Goal: Information Seeking & Learning: Learn about a topic

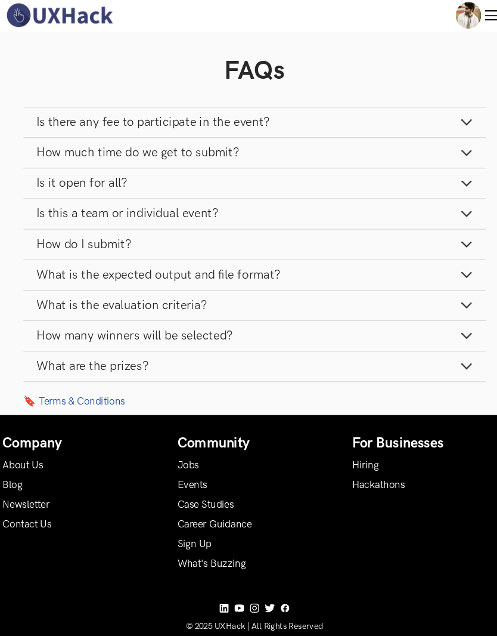
scroll to position [1290, 0]
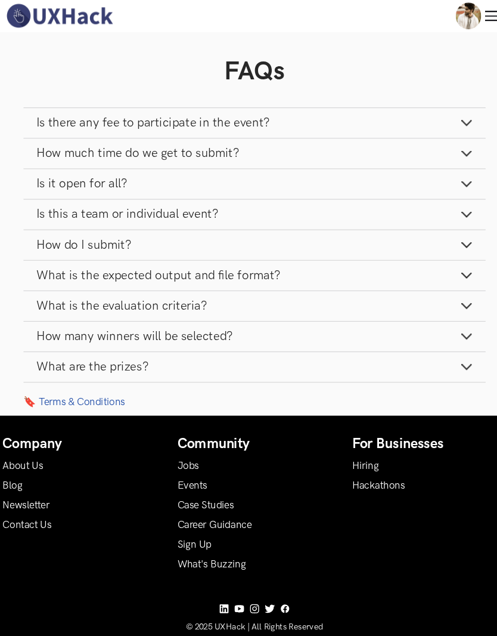
click at [444, 309] on icon "button" at bounding box center [448, 315] width 12 height 12
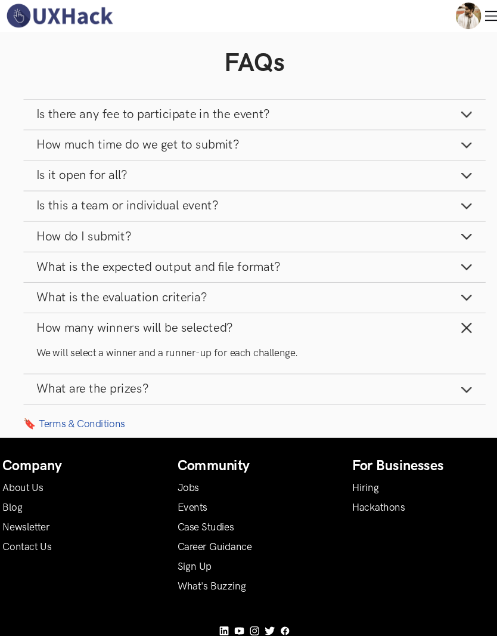
click at [379, 369] on button "What are the prizes?" at bounding box center [249, 365] width 434 height 28
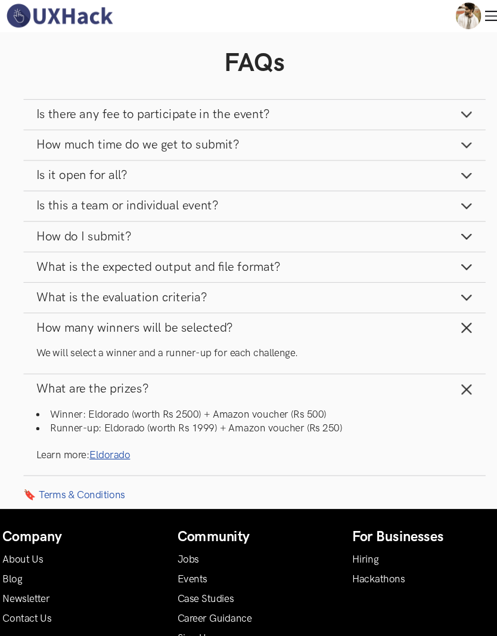
click at [120, 422] on link "Eldorado" at bounding box center [113, 427] width 38 height 11
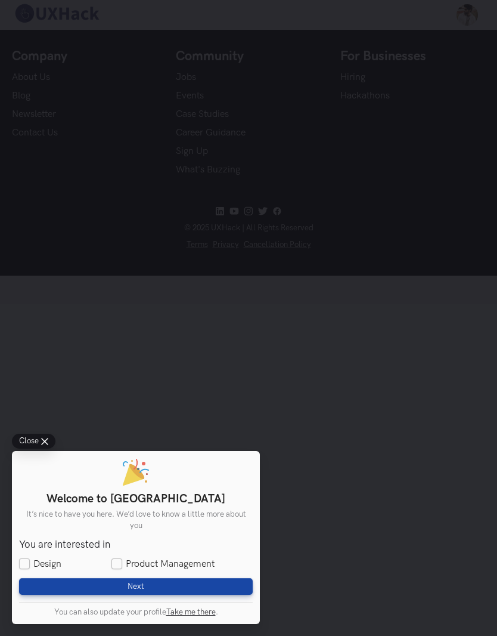
scroll to position [48, 0]
click at [57, 571] on label "Design" at bounding box center [40, 564] width 42 height 13
click at [30, 569] on input "Design" at bounding box center [24, 564] width 11 height 11
checkbox input "true"
click at [122, 571] on label "Product Management" at bounding box center [163, 564] width 103 height 13
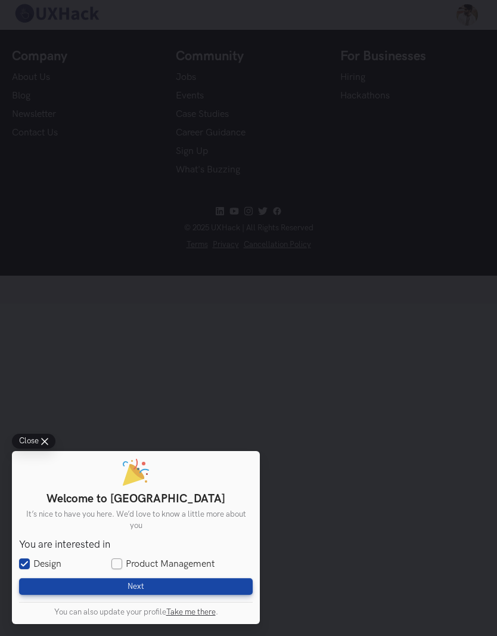
click at [122, 569] on input "Product Management" at bounding box center [117, 564] width 11 height 11
checkbox input "true"
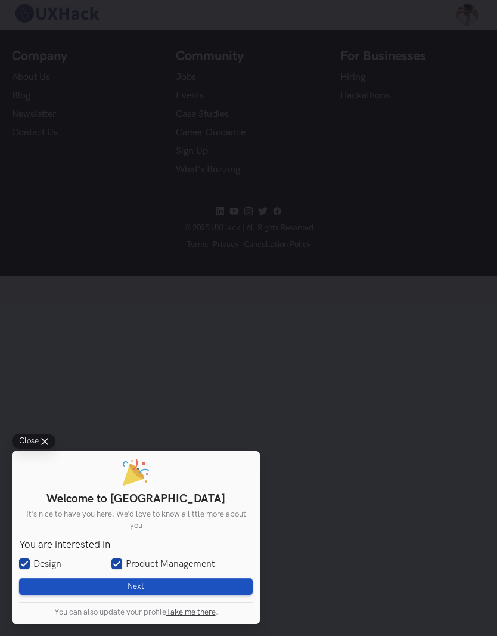
click at [129, 591] on span "Next" at bounding box center [136, 586] width 17 height 10
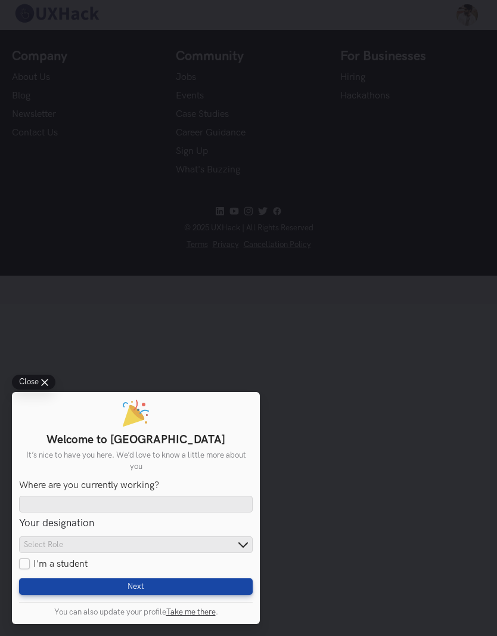
click at [172, 397] on div "Close Welcome to UXHack It’s nice to have you here. We’d love to know a little …" at bounding box center [248, 318] width 497 height 636
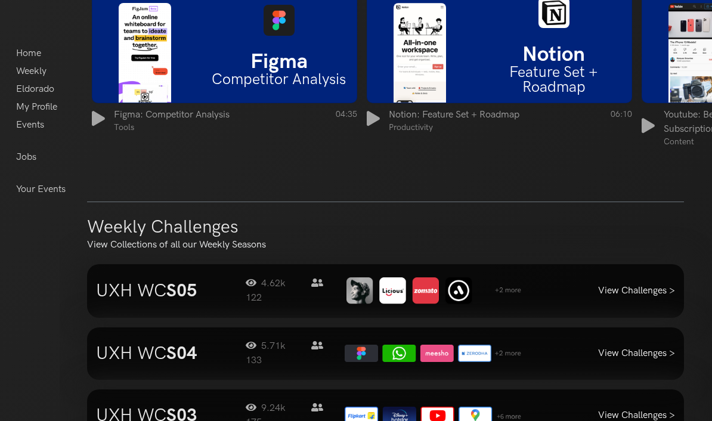
scroll to position [989, 0]
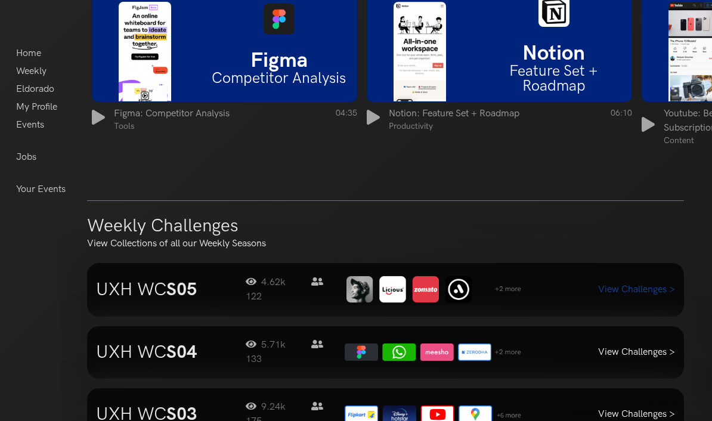
click at [497, 292] on link "View Challenges >" at bounding box center [636, 289] width 77 height 11
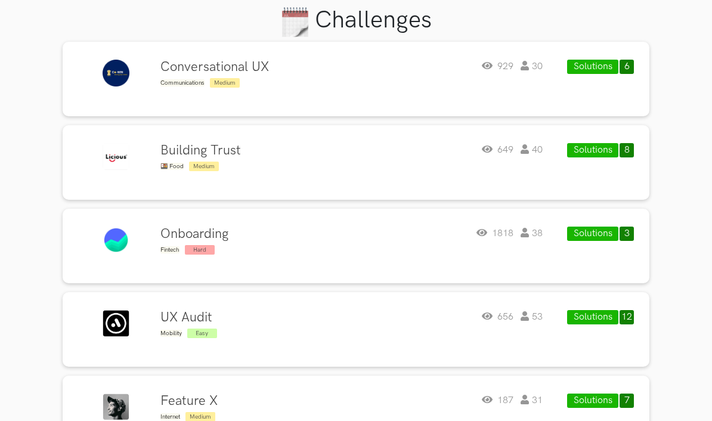
scroll to position [374, 0]
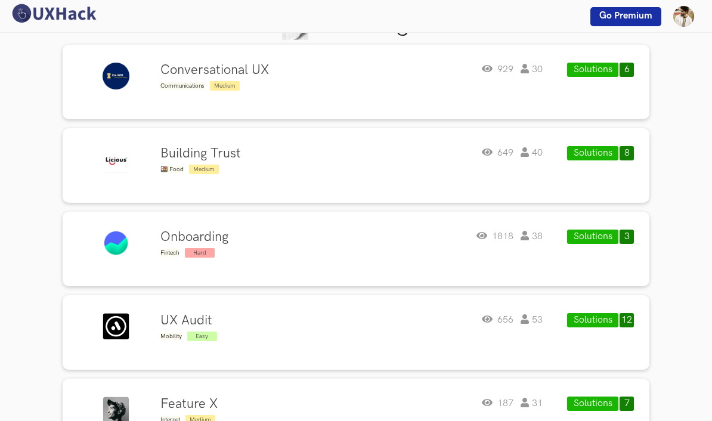
click at [624, 313] on div "Solutions 12" at bounding box center [601, 332] width 98 height 39
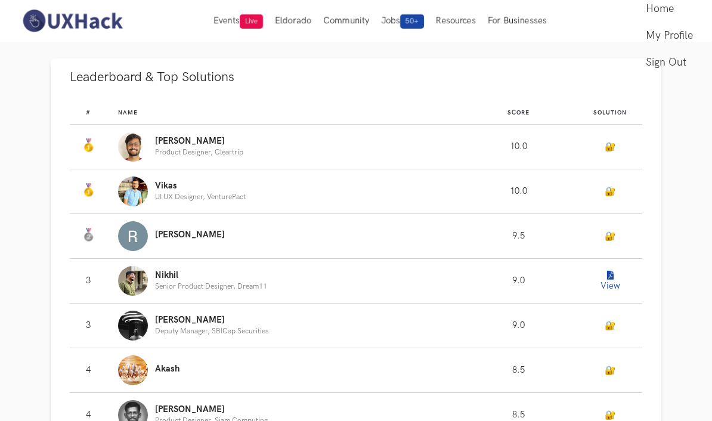
scroll to position [598, 0]
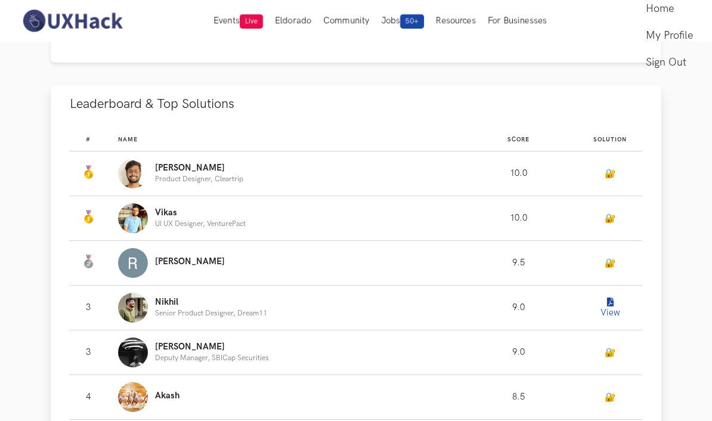
click at [606, 311] on button "View" at bounding box center [610, 308] width 24 height 24
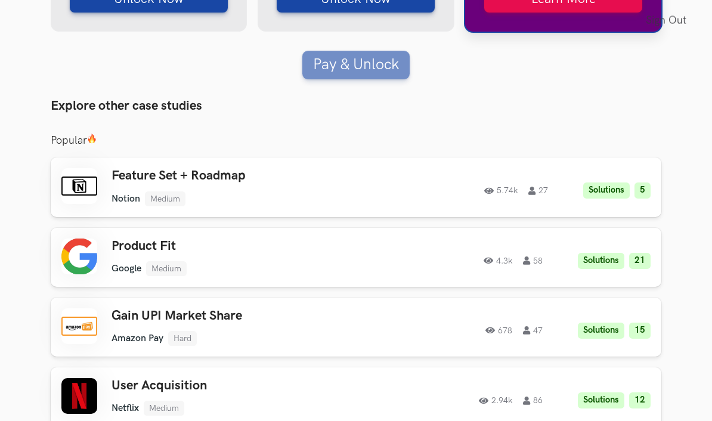
scroll to position [3247, 0]
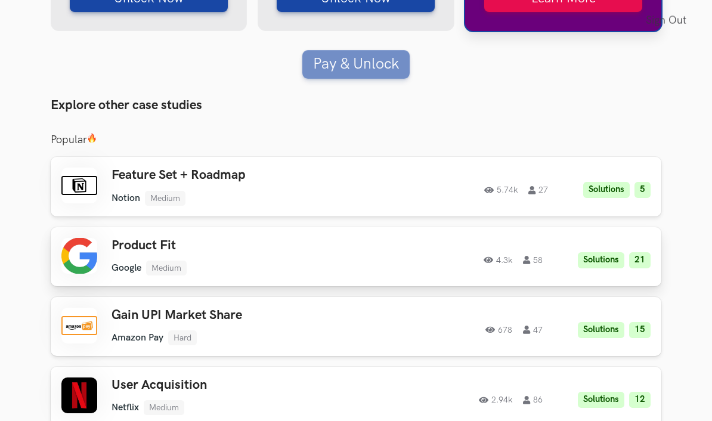
click at [654, 286] on link "Product Fit Google Medium Google Medium Solutions 21 4.3k 58 4.3k 58 Solutions …" at bounding box center [356, 256] width 611 height 59
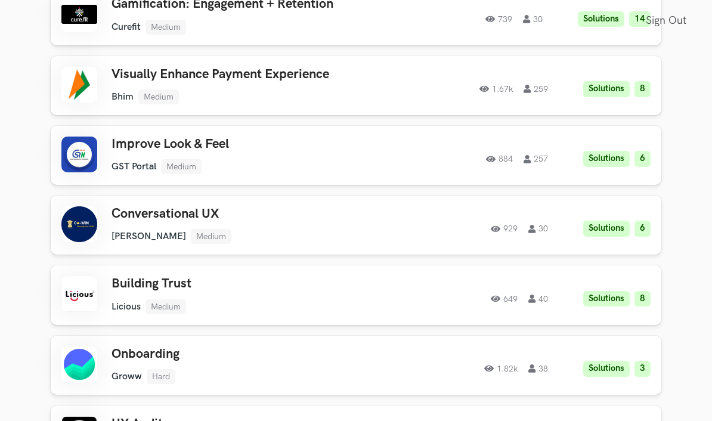
scroll to position [2673, 0]
click at [391, 376] on div "1.82k 38 Solutions 3" at bounding box center [519, 364] width 262 height 23
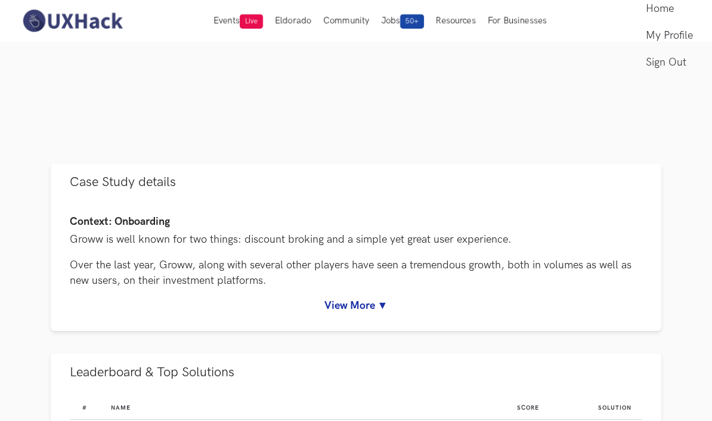
scroll to position [314, 0]
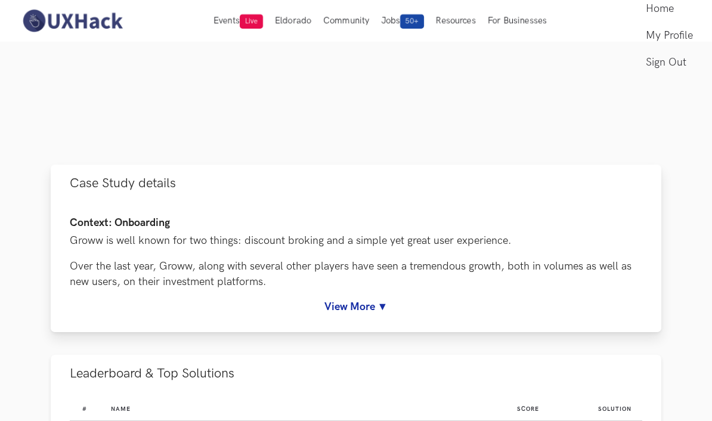
click at [380, 311] on link "View More ▼" at bounding box center [356, 307] width 572 height 13
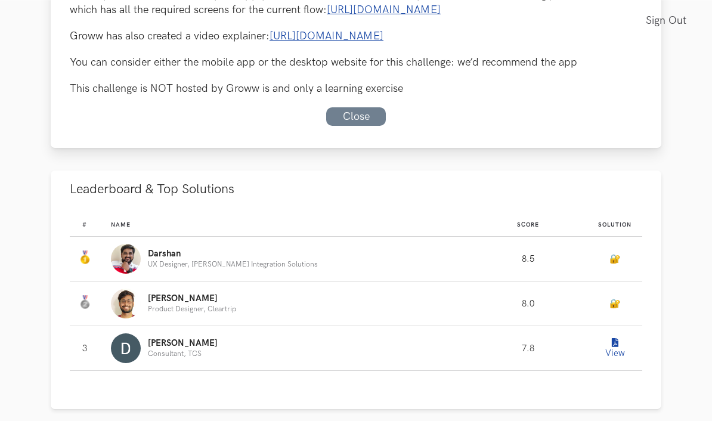
scroll to position [955, 0]
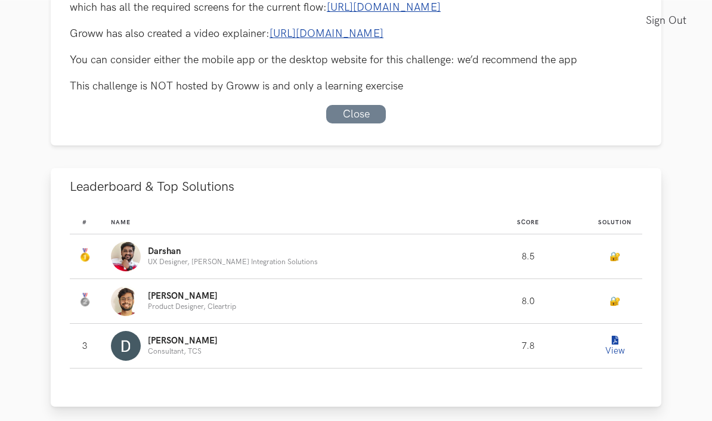
click at [425, 349] on div "DEEPAN Consultant, TCS" at bounding box center [284, 346] width 346 height 30
click at [615, 338] on icon "Leaderboard" at bounding box center [615, 340] width 7 height 9
click at [612, 342] on icon "Leaderboard" at bounding box center [615, 340] width 7 height 9
click at [612, 338] on icon "Leaderboard" at bounding box center [615, 340] width 7 height 9
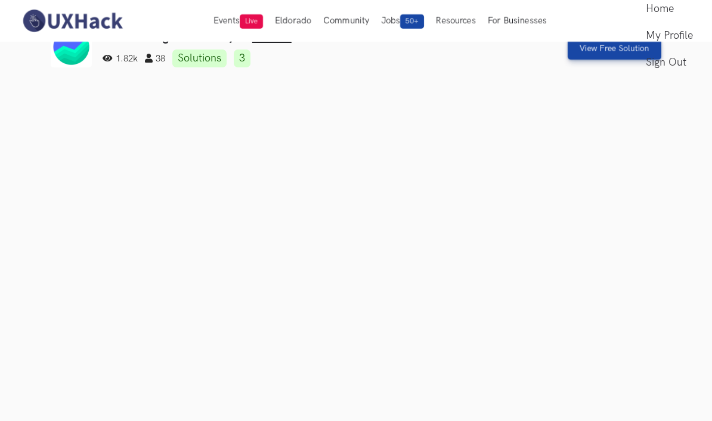
scroll to position [0, 0]
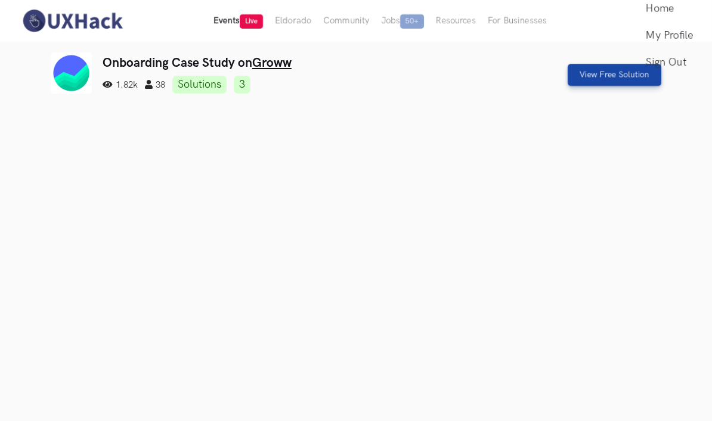
click at [241, 16] on span "Live" at bounding box center [251, 21] width 23 height 14
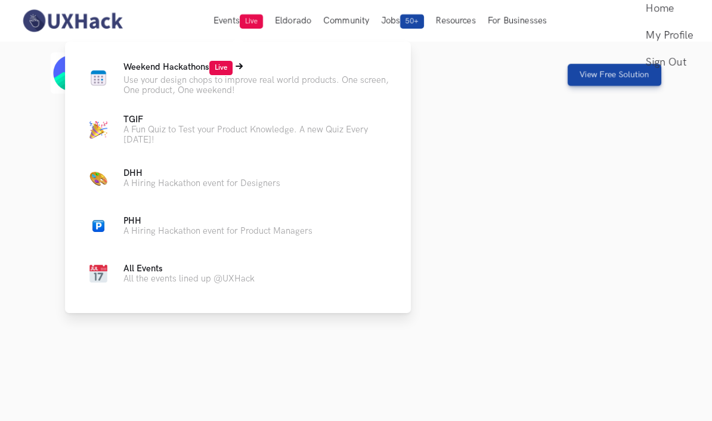
click at [363, 86] on p "Use your design chops to improve real world products. One screen, One product, …" at bounding box center [257, 85] width 268 height 20
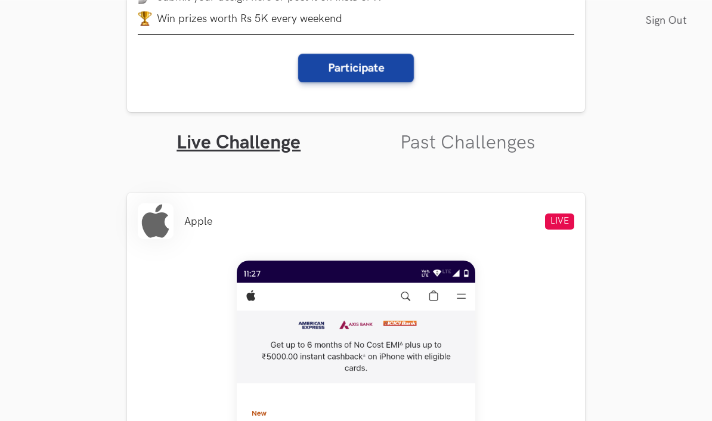
scroll to position [283, 0]
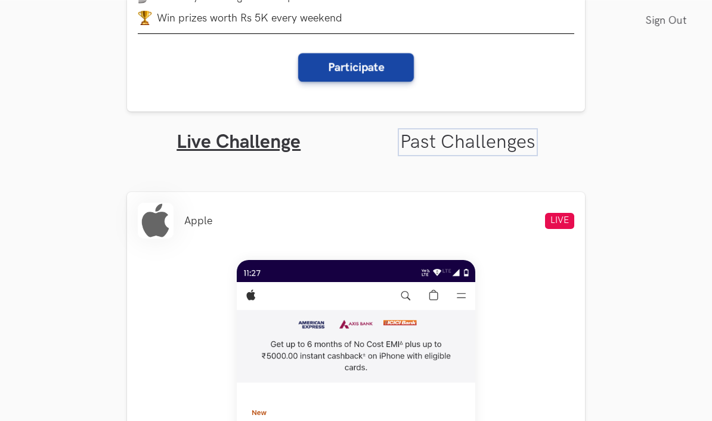
click at [440, 144] on link "Past Challenges" at bounding box center [467, 142] width 135 height 23
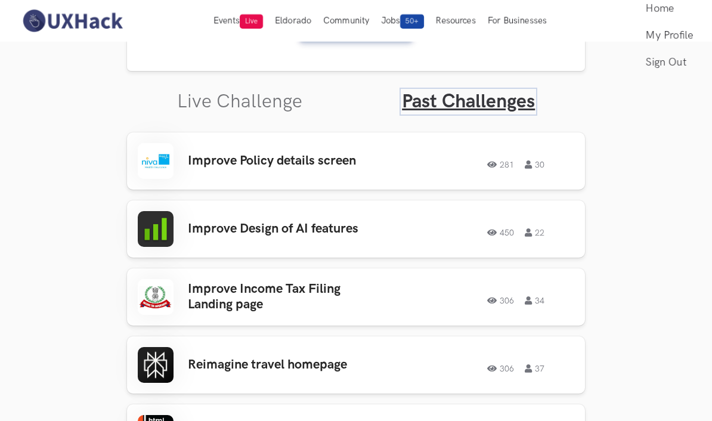
scroll to position [323, 0]
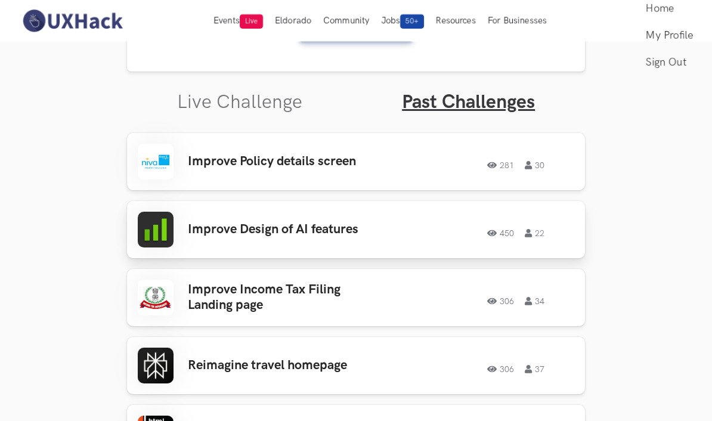
click at [395, 226] on div "450 22" at bounding box center [481, 230] width 186 height 16
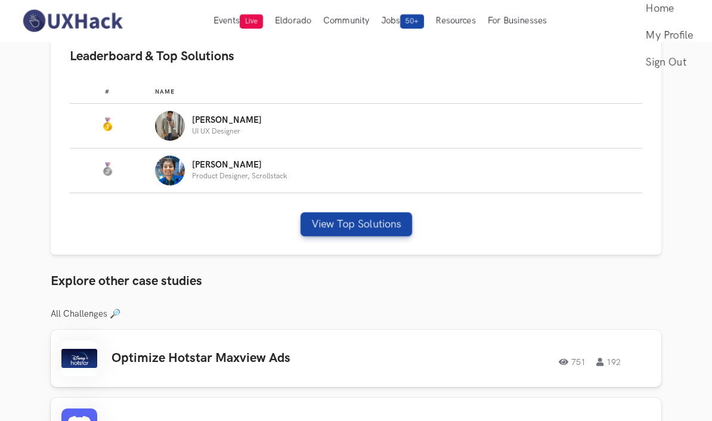
scroll to position [768, 0]
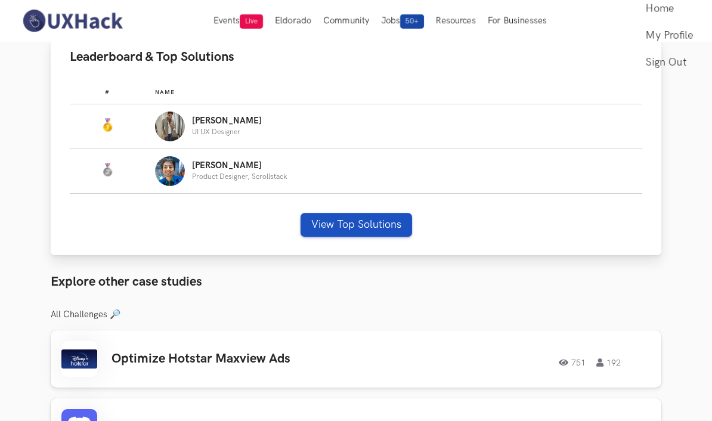
click at [388, 222] on button "View Top Solutions" at bounding box center [357, 225] width 112 height 24
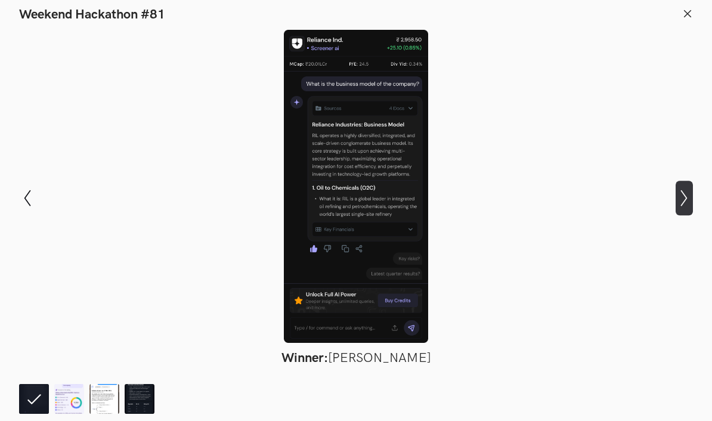
click at [682, 206] on icon at bounding box center [684, 198] width 7 height 17
click at [683, 12] on icon at bounding box center [687, 13] width 11 height 11
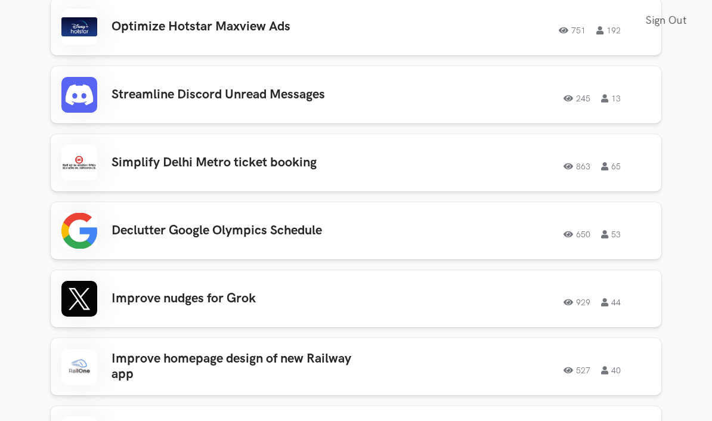
scroll to position [1101, 0]
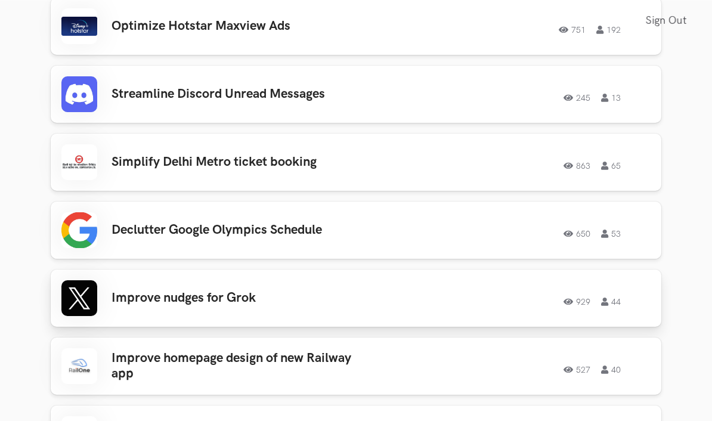
click at [484, 290] on div "929 44" at bounding box center [526, 298] width 248 height 16
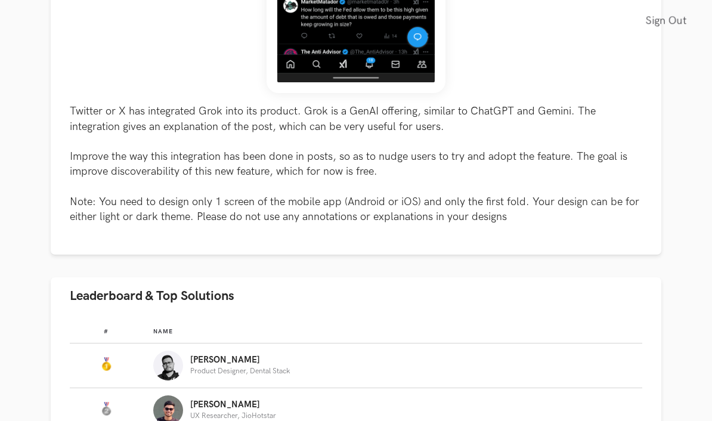
scroll to position [575, 0]
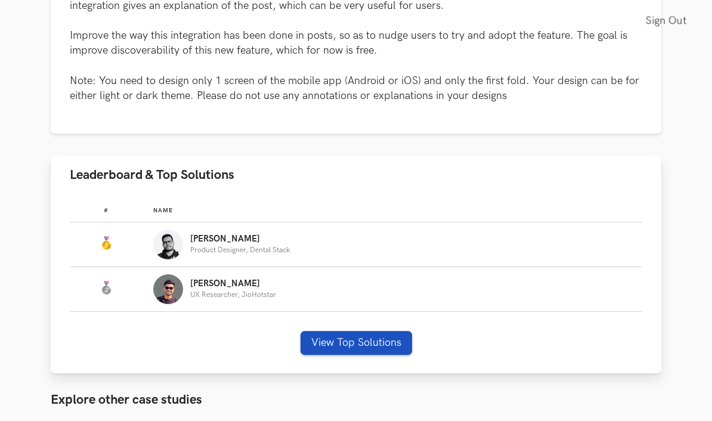
click at [390, 346] on button "View Top Solutions" at bounding box center [357, 343] width 112 height 24
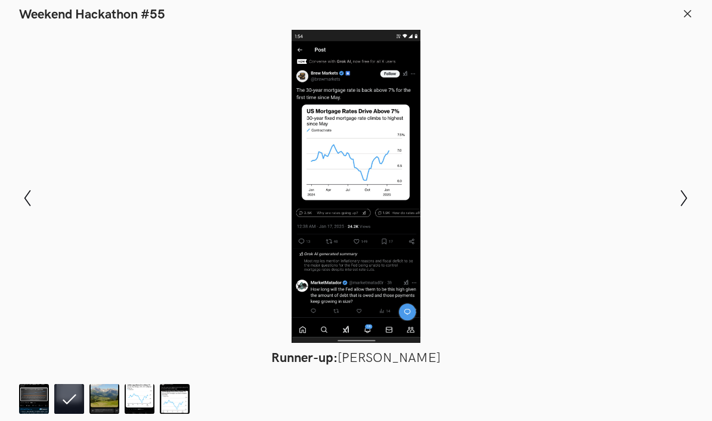
scroll to position [332, 0]
click at [688, 207] on icon "Show next slide" at bounding box center [684, 198] width 17 height 17
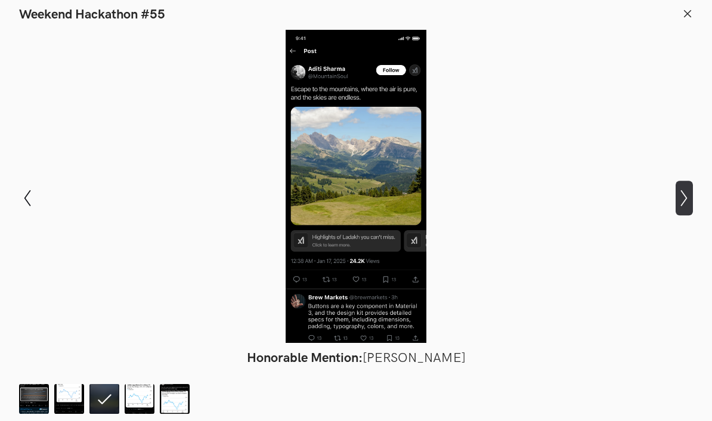
click at [690, 207] on icon "Show next slide" at bounding box center [684, 198] width 17 height 17
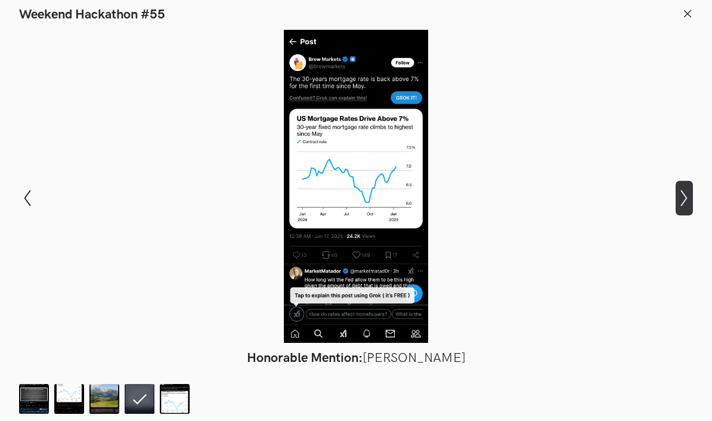
click at [687, 207] on icon "Show next slide" at bounding box center [684, 198] width 17 height 17
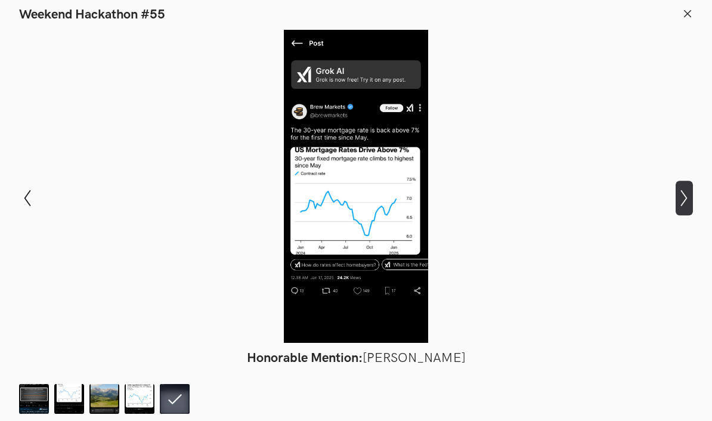
click at [692, 207] on icon "Show next slide" at bounding box center [684, 198] width 17 height 17
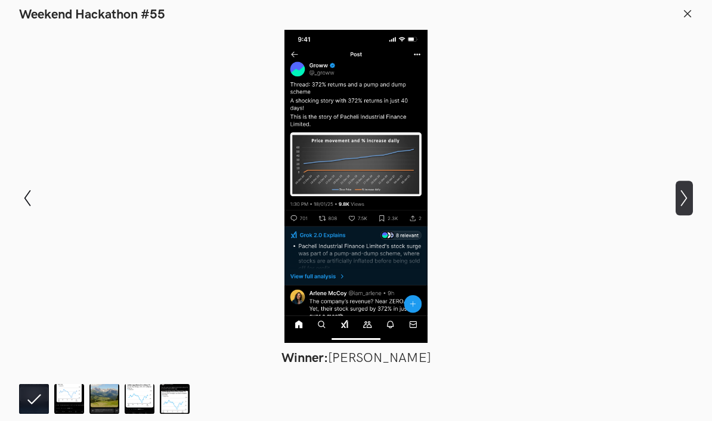
click at [679, 207] on icon "Show next slide" at bounding box center [684, 198] width 17 height 17
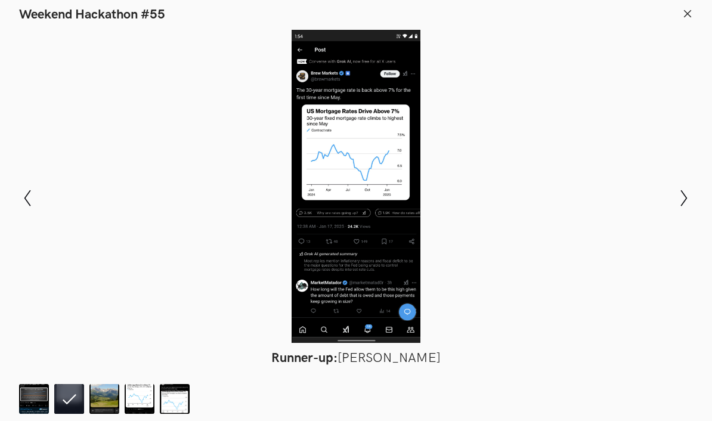
click at [693, 7] on header "Weekend Hackathon #55" at bounding box center [356, 11] width 712 height 23
click at [685, 16] on line at bounding box center [688, 13] width 7 height 7
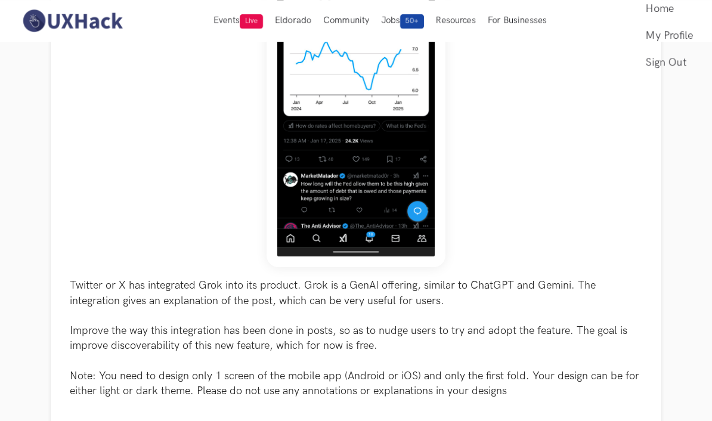
scroll to position [184, 0]
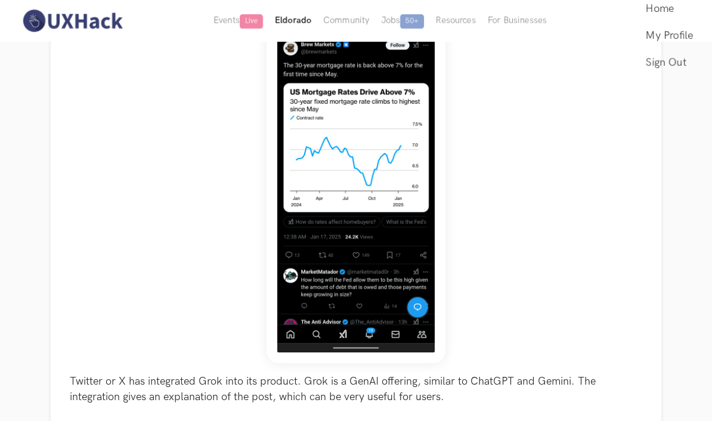
click at [295, 19] on button "Eldorado" at bounding box center [293, 21] width 48 height 42
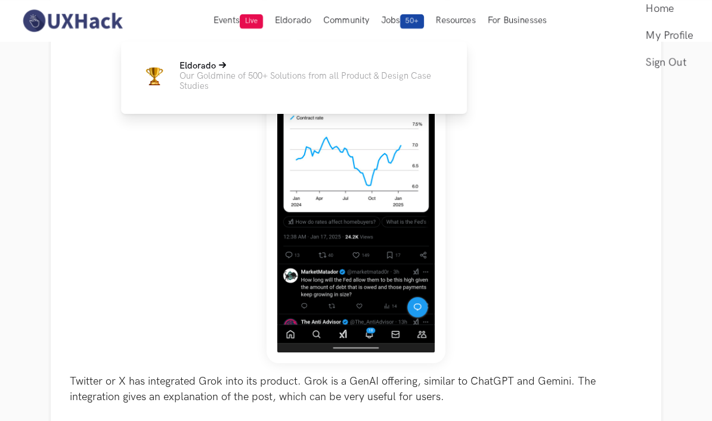
click at [370, 91] on p "Our Goldmine of 500+ Solutions from all Product & Design Case Studies" at bounding box center [313, 81] width 268 height 20
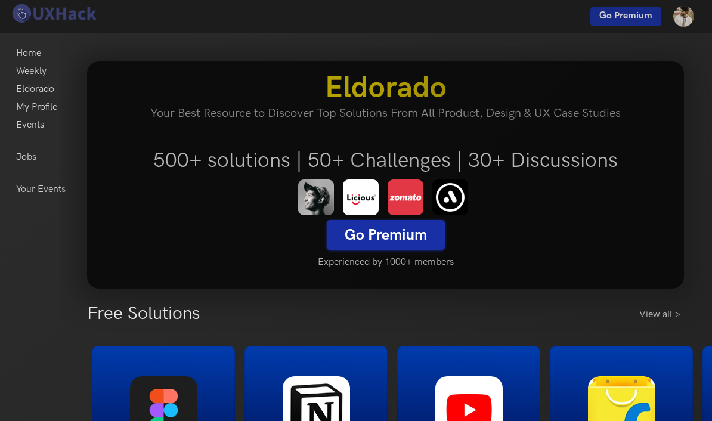
click at [373, 238] on link "Go Premium" at bounding box center [386, 235] width 118 height 30
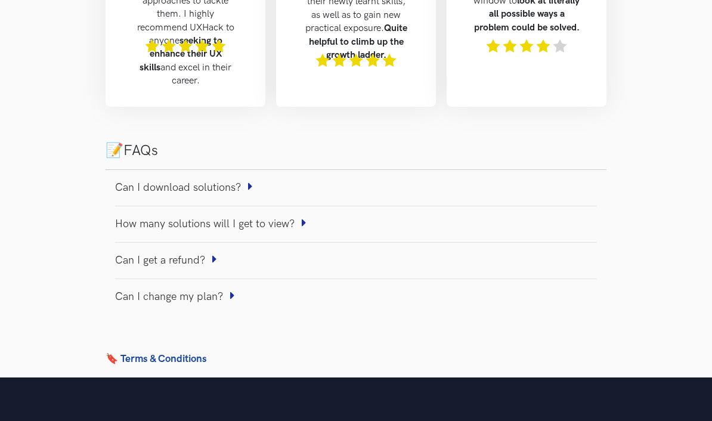
scroll to position [859, 0]
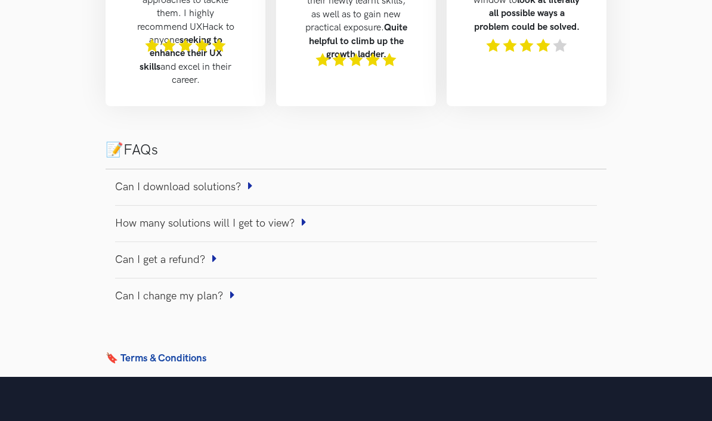
click at [306, 216] on icon at bounding box center [304, 222] width 5 height 12
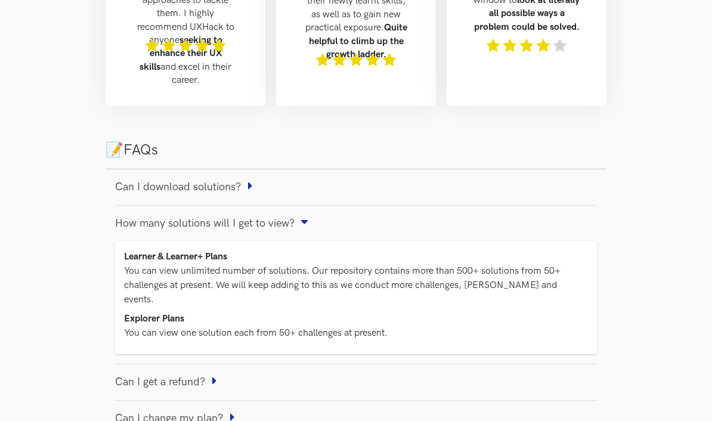
click at [217, 375] on icon at bounding box center [214, 381] width 5 height 12
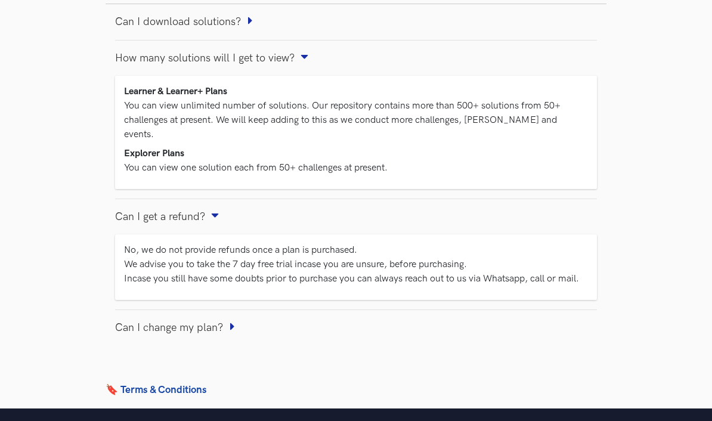
scroll to position [1025, 0]
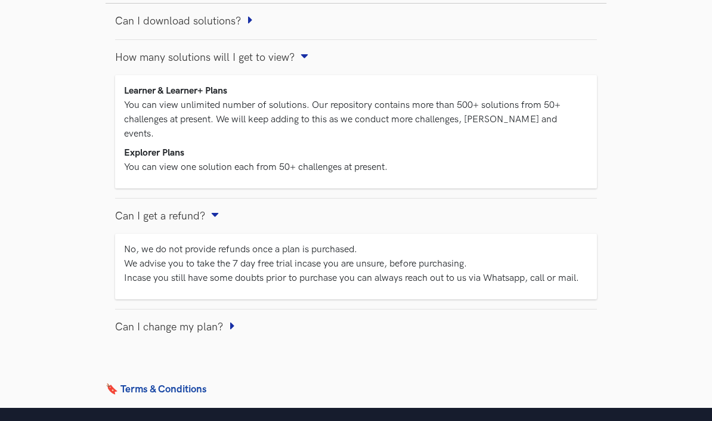
click at [235, 320] on icon at bounding box center [232, 326] width 5 height 12
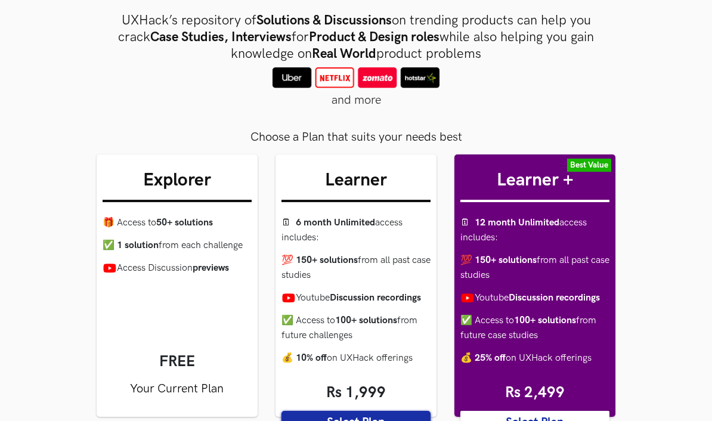
scroll to position [0, 0]
